Goal: Use online tool/utility: Utilize a website feature to perform a specific function

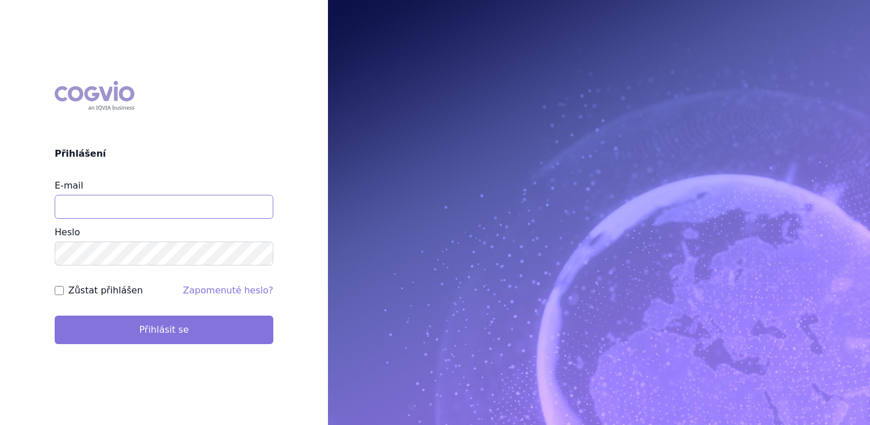
type input "[EMAIL_ADDRESS][DOMAIN_NAME]"
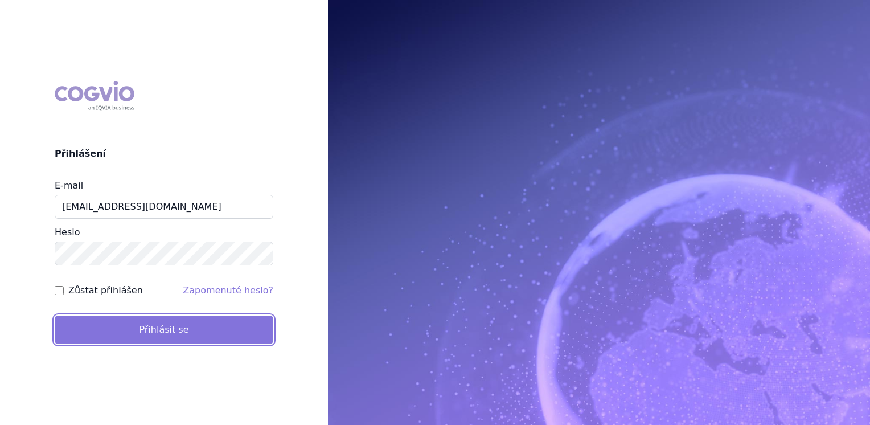
click at [163, 324] on button "Přihlásit se" at bounding box center [164, 329] width 219 height 28
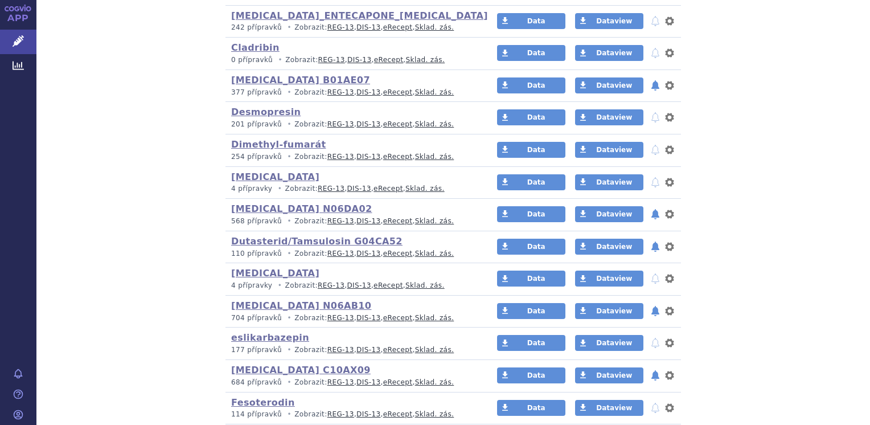
scroll to position [626, 0]
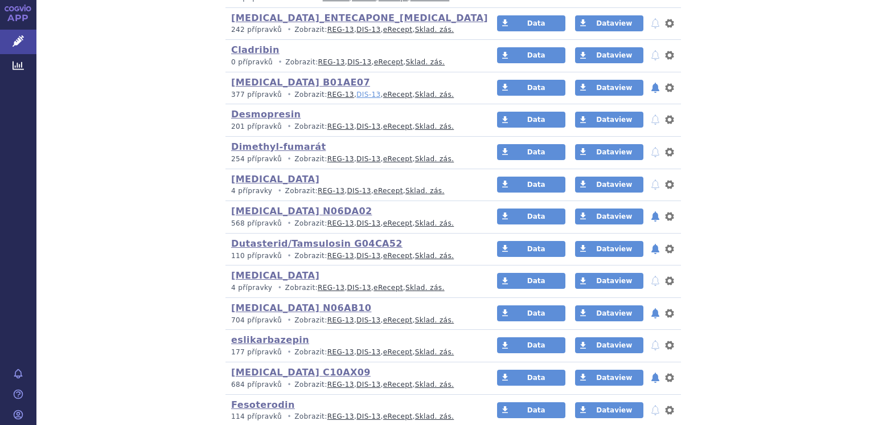
click at [356, 95] on link "DIS-13" at bounding box center [368, 95] width 24 height 8
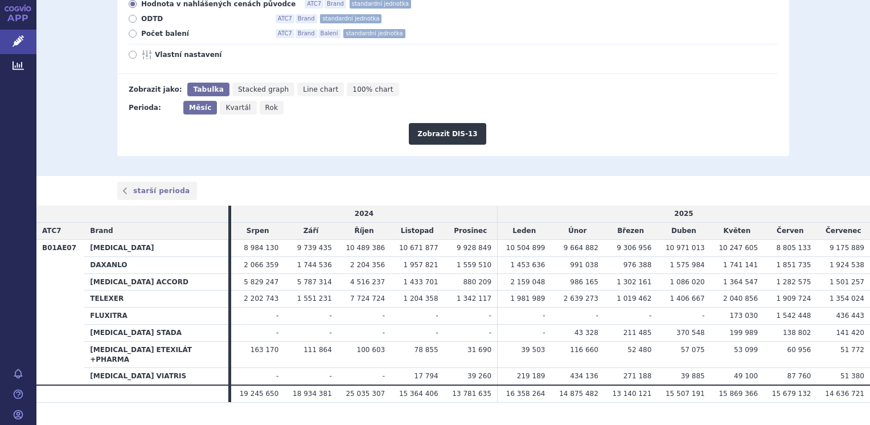
scroll to position [187, 0]
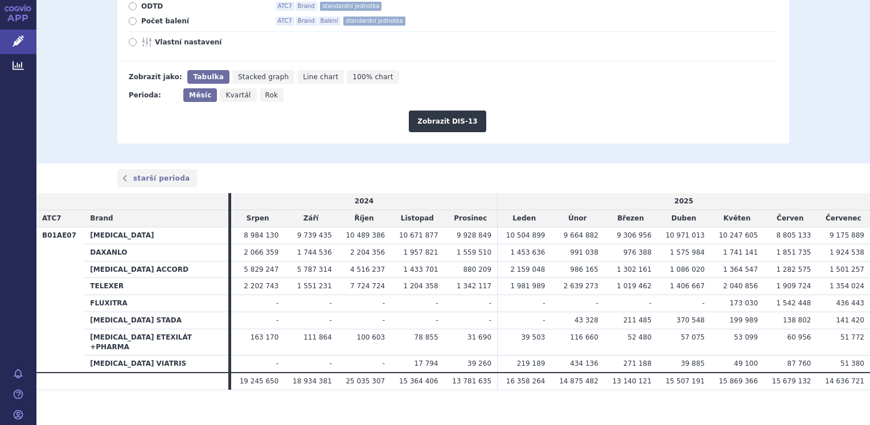
click at [129, 23] on icon at bounding box center [133, 21] width 8 height 8
click at [130, 23] on input "Počet balení ATC7 Brand Balení standardní jednotka" at bounding box center [133, 22] width 7 height 7
radio input "true"
click at [441, 131] on button "Zobrazit DIS-13" at bounding box center [447, 121] width 77 height 22
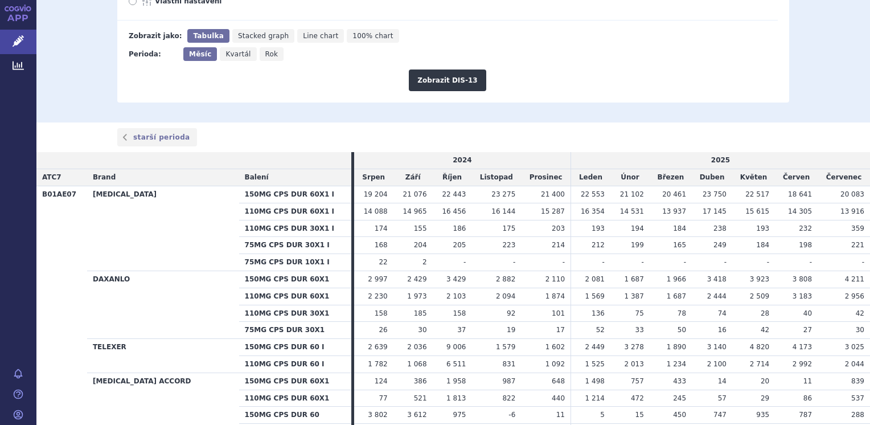
scroll to position [342, 0]
